Goal: Task Accomplishment & Management: Manage account settings

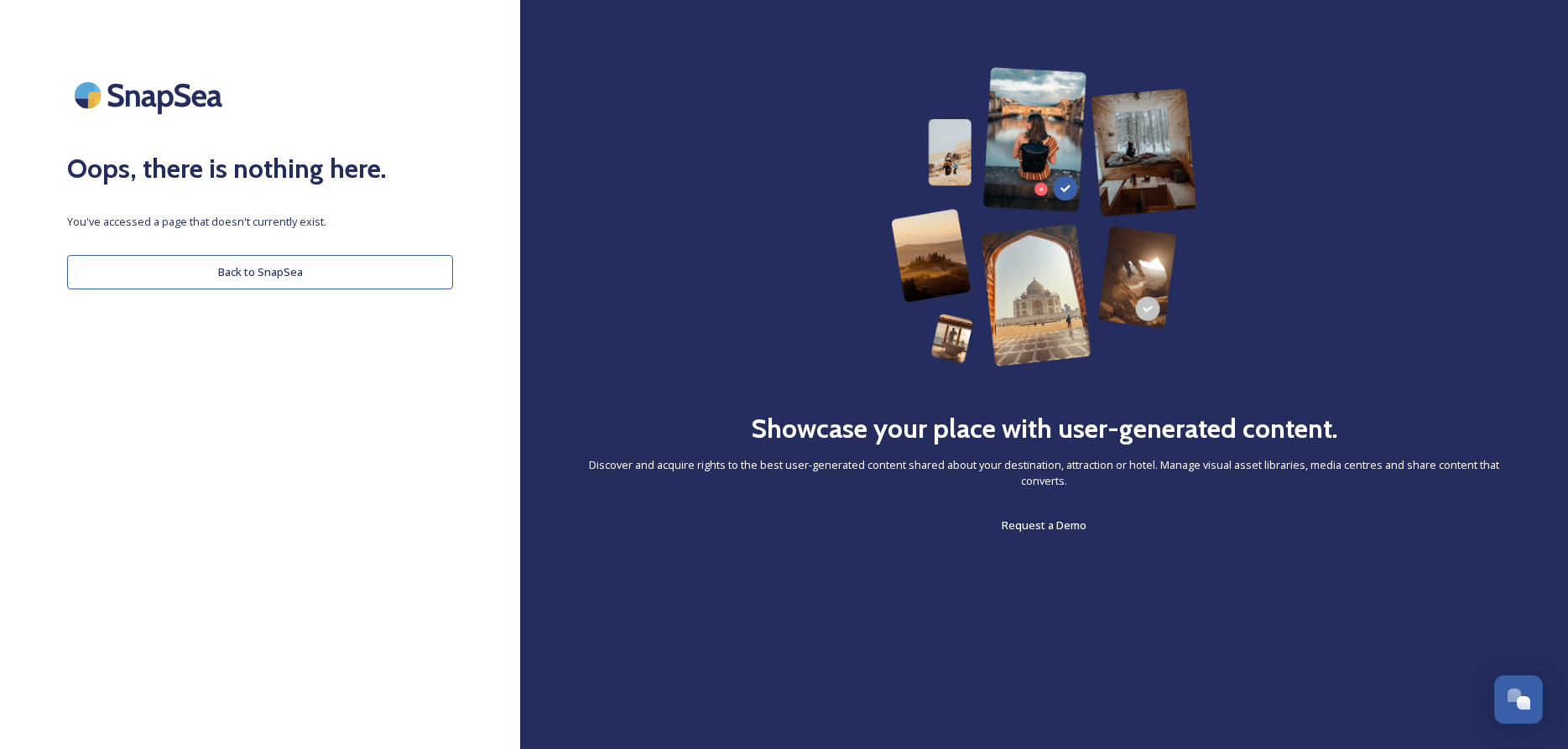
click at [252, 279] on button "Back to SnapSea" at bounding box center [260, 272] width 386 height 34
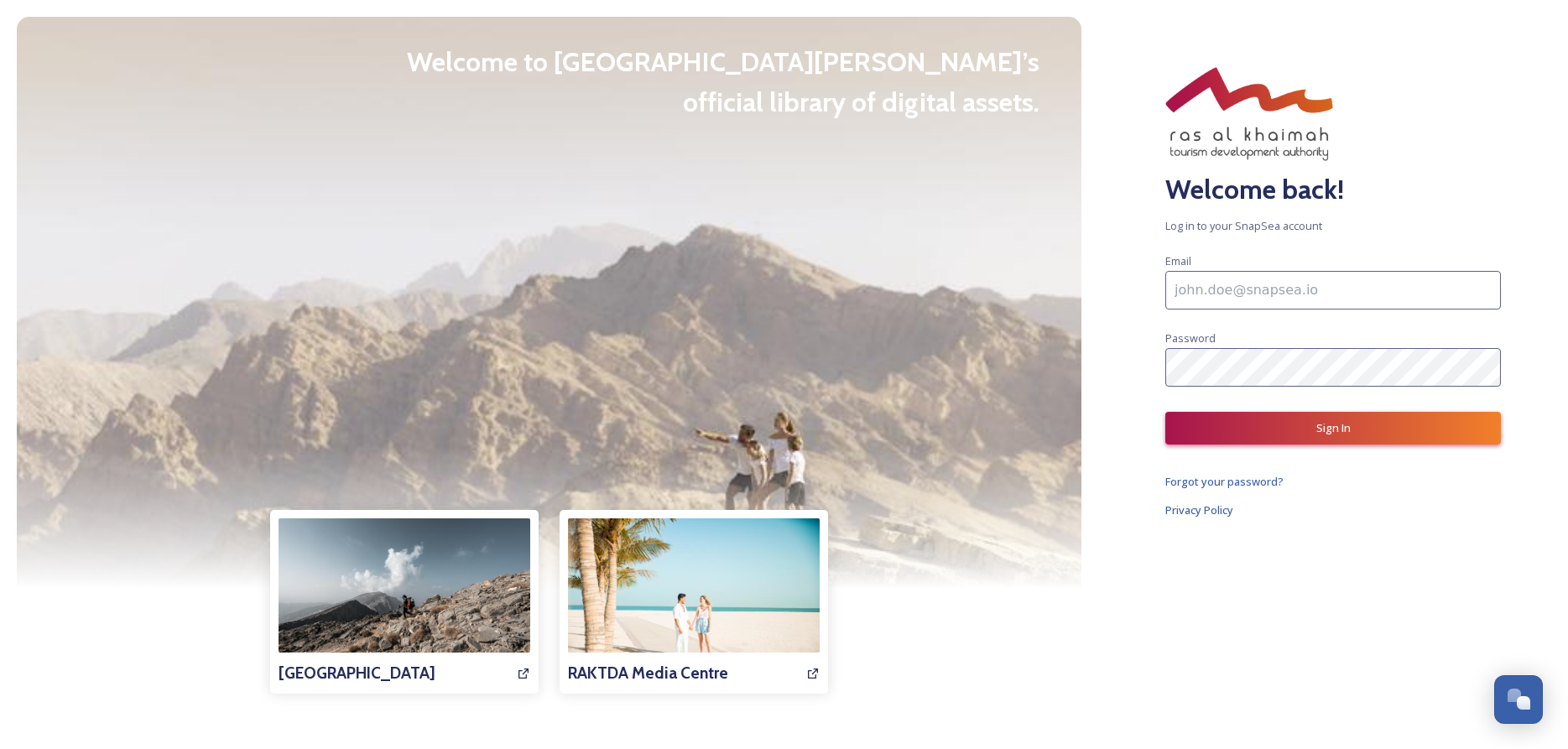
click at [374, 263] on div at bounding box center [549, 303] width 1065 height 572
click at [1354, 277] on input at bounding box center [1333, 290] width 336 height 39
click at [1340, 287] on input at bounding box center [1333, 290] width 336 height 39
type input "[EMAIL_ADDRESS][DOMAIN_NAME]"
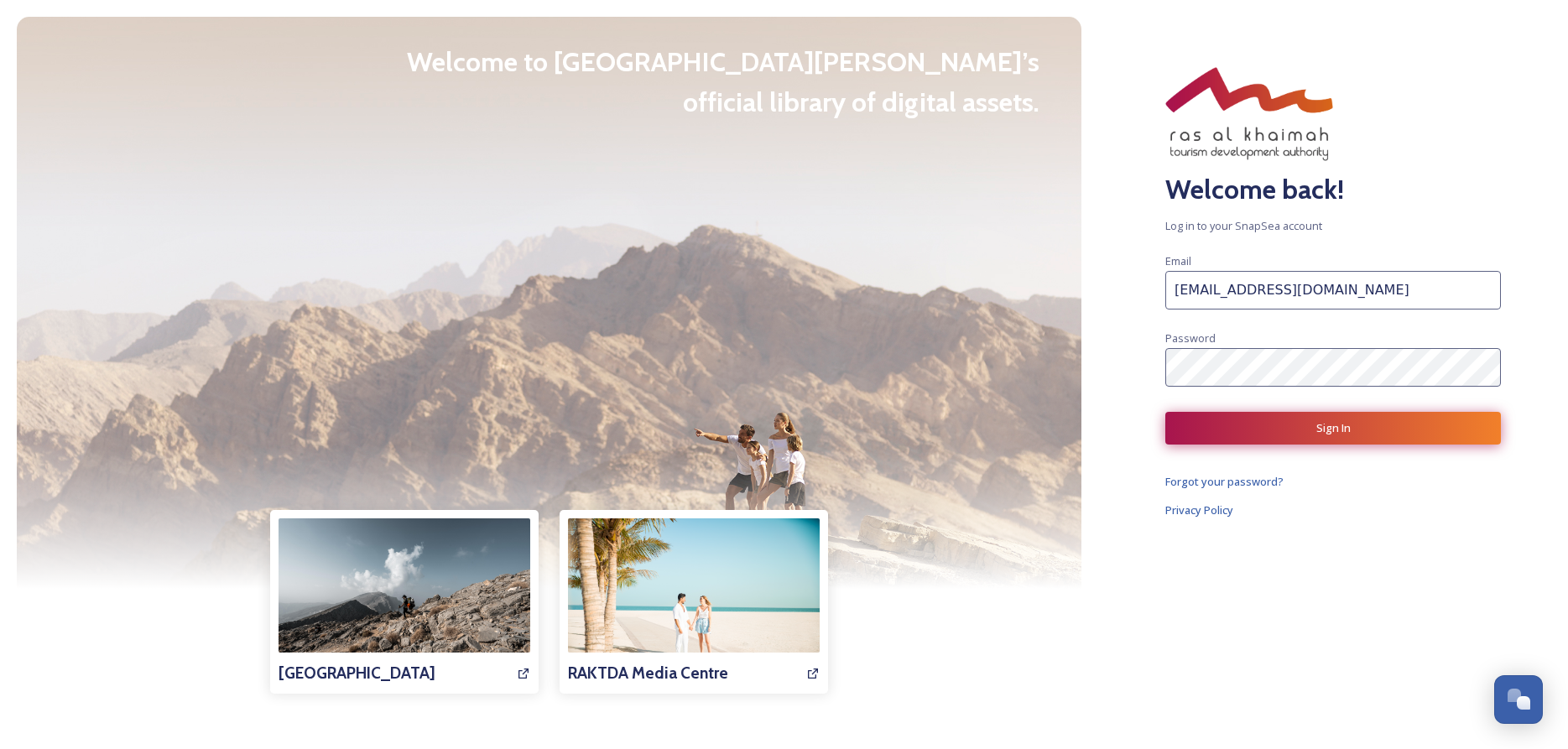
click at [1285, 418] on button "Sign In" at bounding box center [1333, 427] width 336 height 33
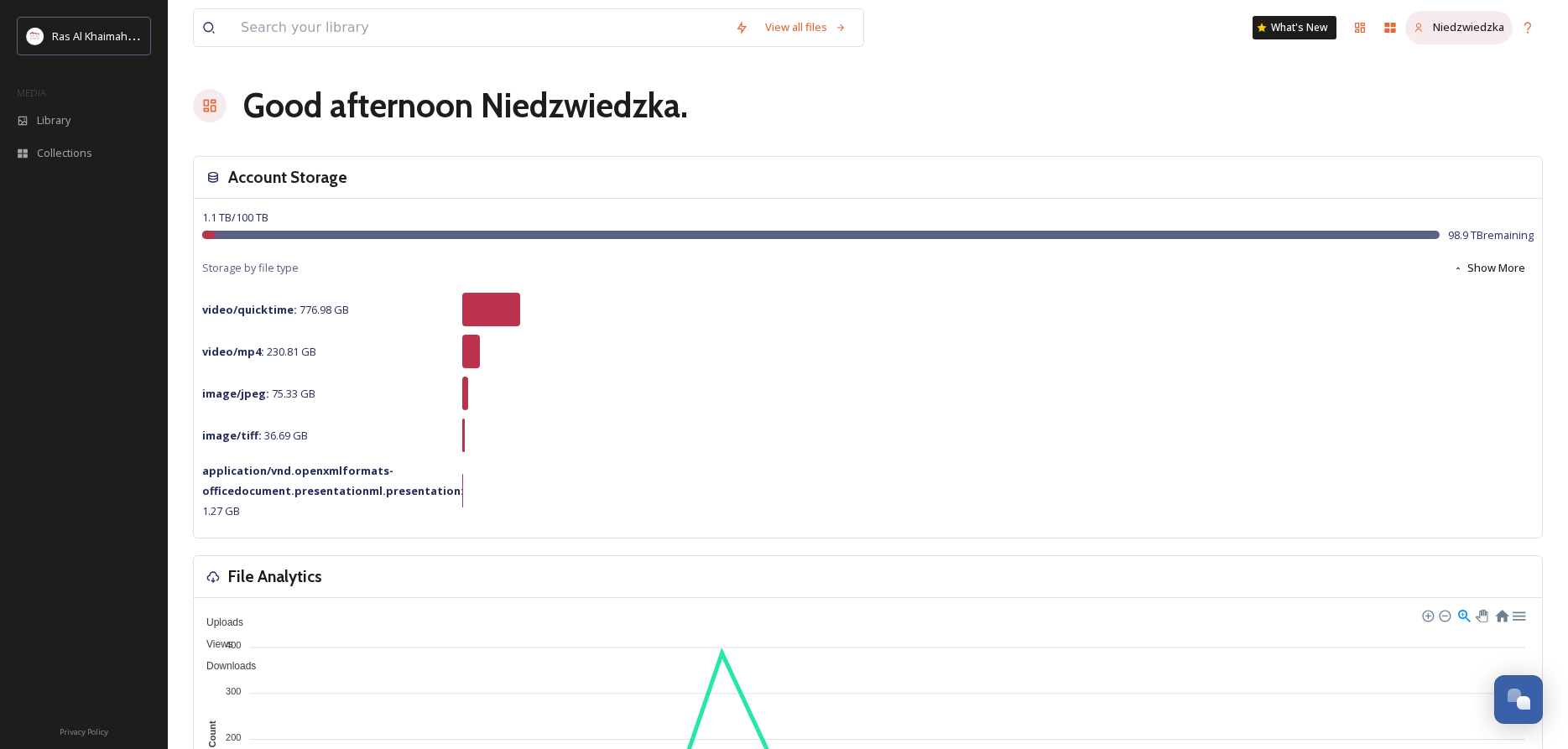
click at [1458, 19] on div "Niedzwiedzka" at bounding box center [1459, 27] width 108 height 33
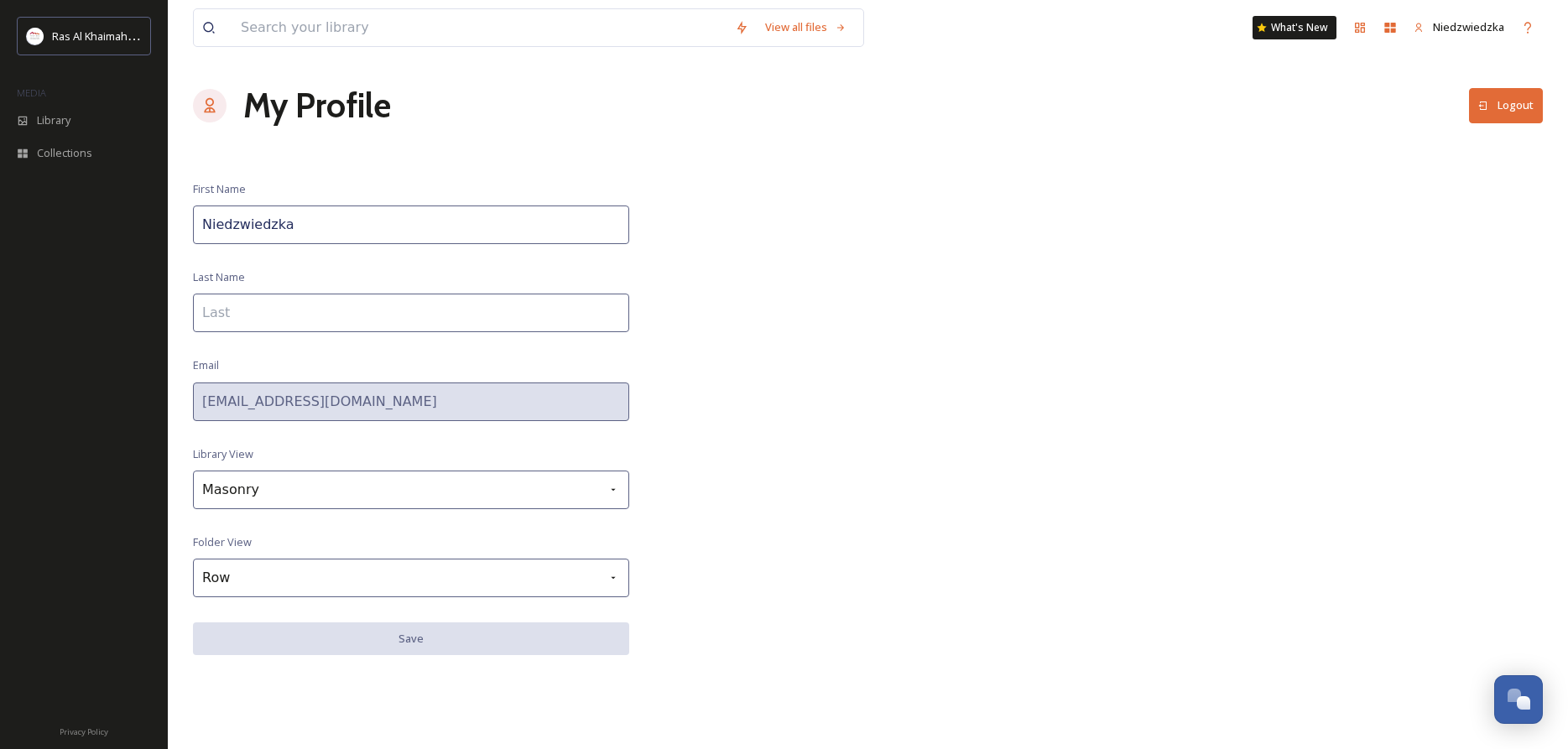
click at [1495, 84] on div "My Profile Logout" at bounding box center [868, 106] width 1350 height 50
click at [1502, 99] on button "Logout" at bounding box center [1506, 105] width 74 height 34
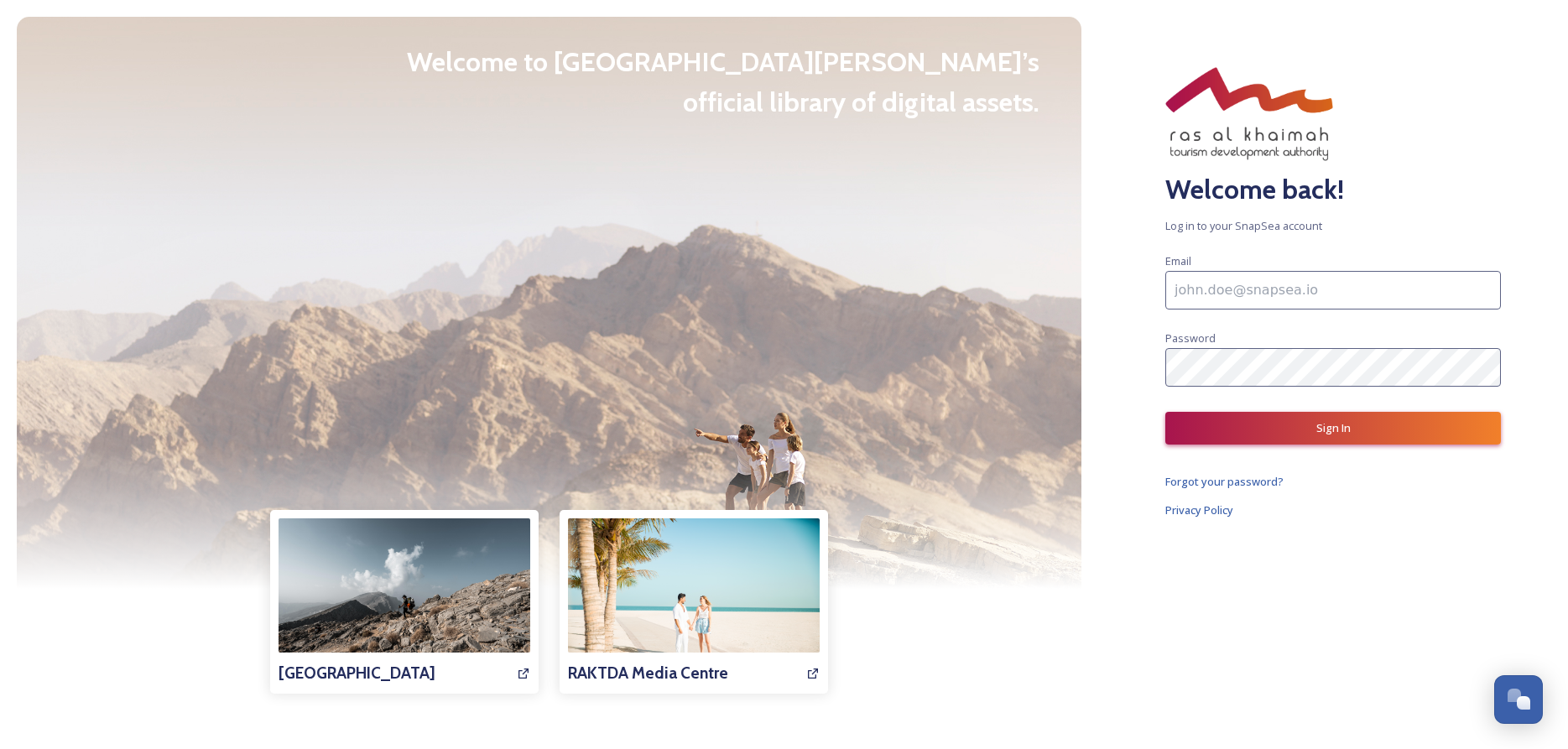
click at [1271, 295] on input at bounding box center [1333, 290] width 336 height 39
type input "[EMAIL_ADDRESS][DOMAIN_NAME]"
click at [1338, 284] on input "[EMAIL_ADDRESS][DOMAIN_NAME]" at bounding box center [1333, 290] width 336 height 39
click at [1324, 281] on input "[EMAIL_ADDRESS][DOMAIN_NAME]" at bounding box center [1333, 290] width 336 height 39
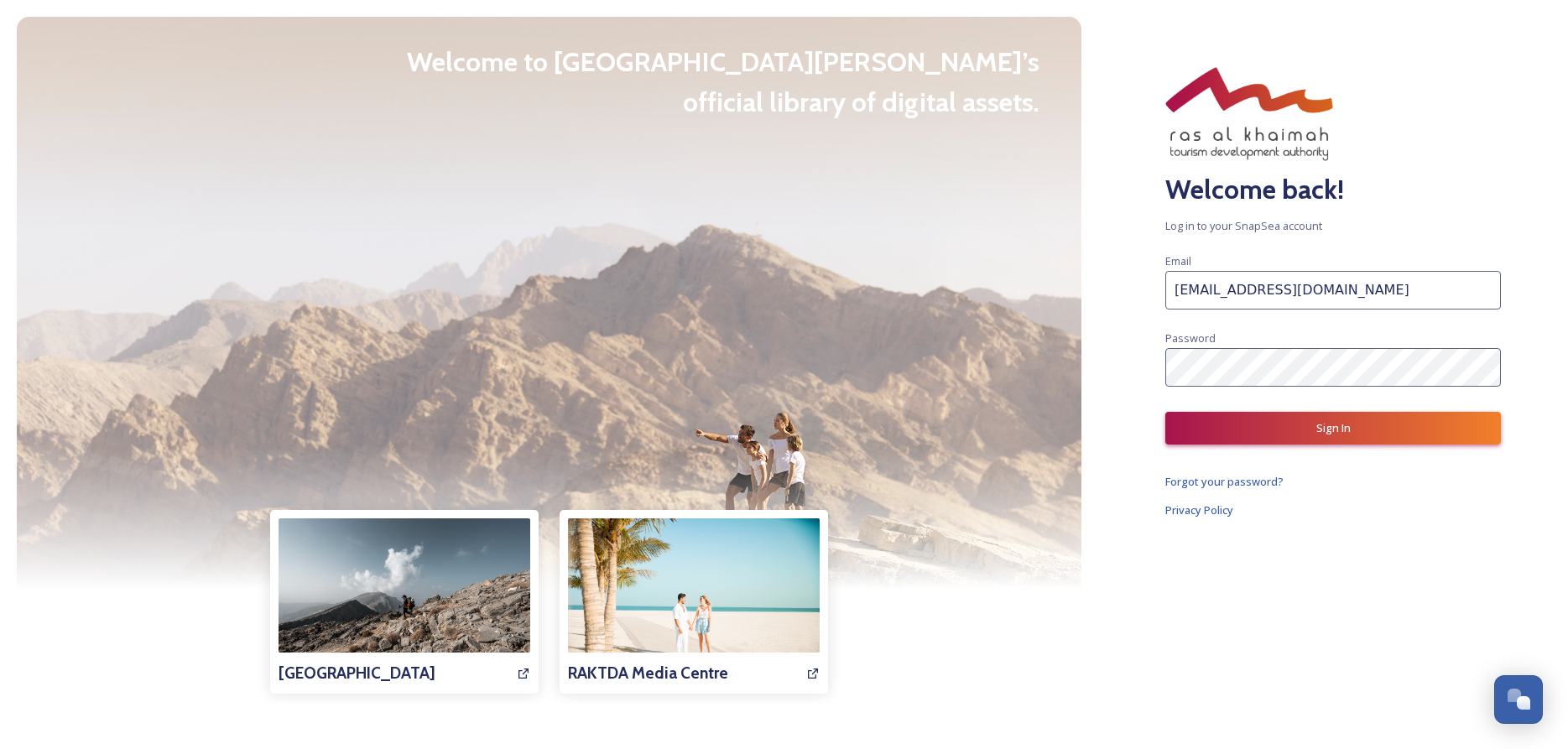
click at [1324, 281] on input "[EMAIL_ADDRESS][DOMAIN_NAME]" at bounding box center [1333, 290] width 336 height 39
click at [1445, 195] on h2 "Welcome back!" at bounding box center [1333, 190] width 336 height 40
